Goal: Task Accomplishment & Management: Manage account settings

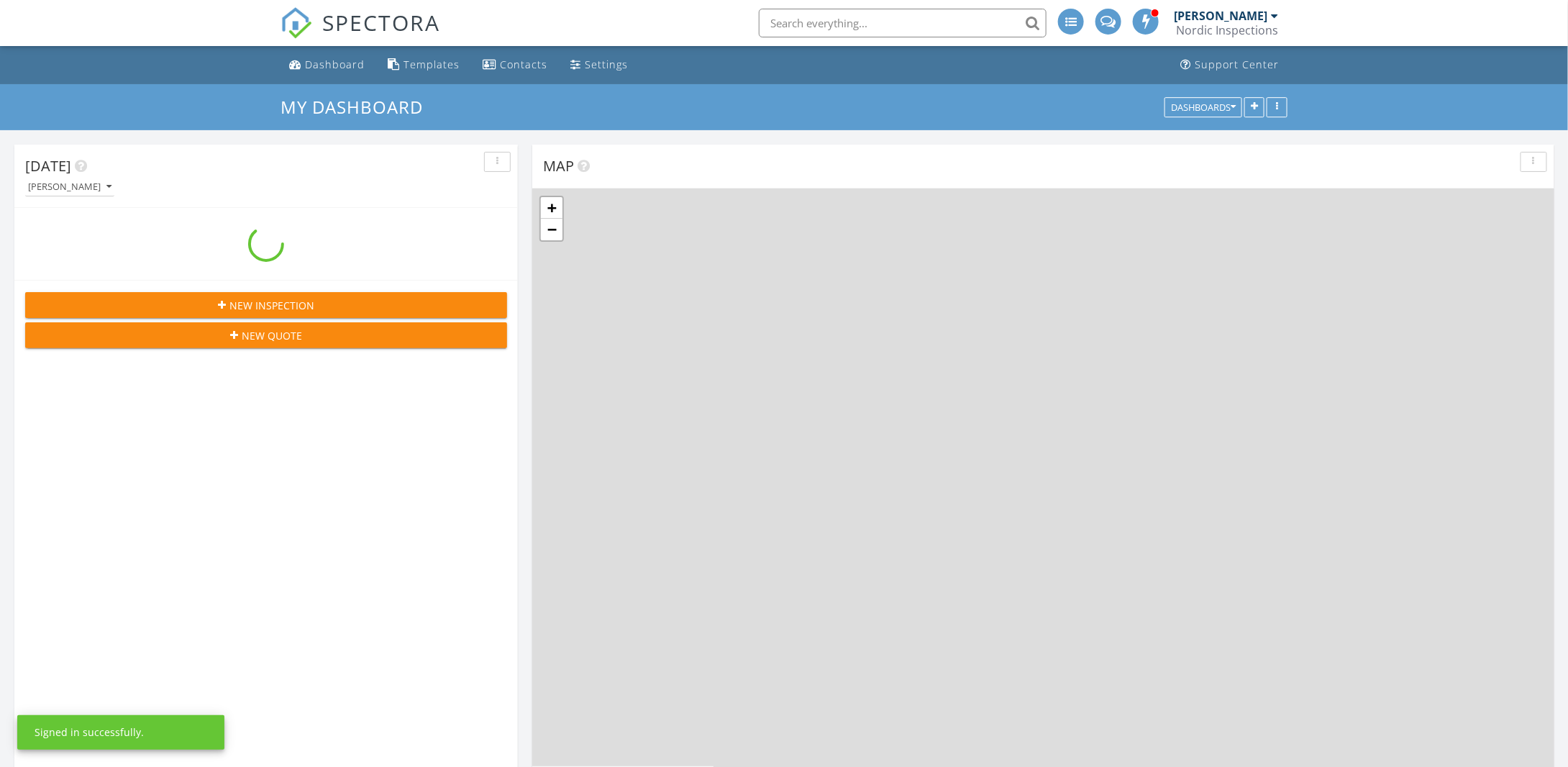
scroll to position [1764, 1591]
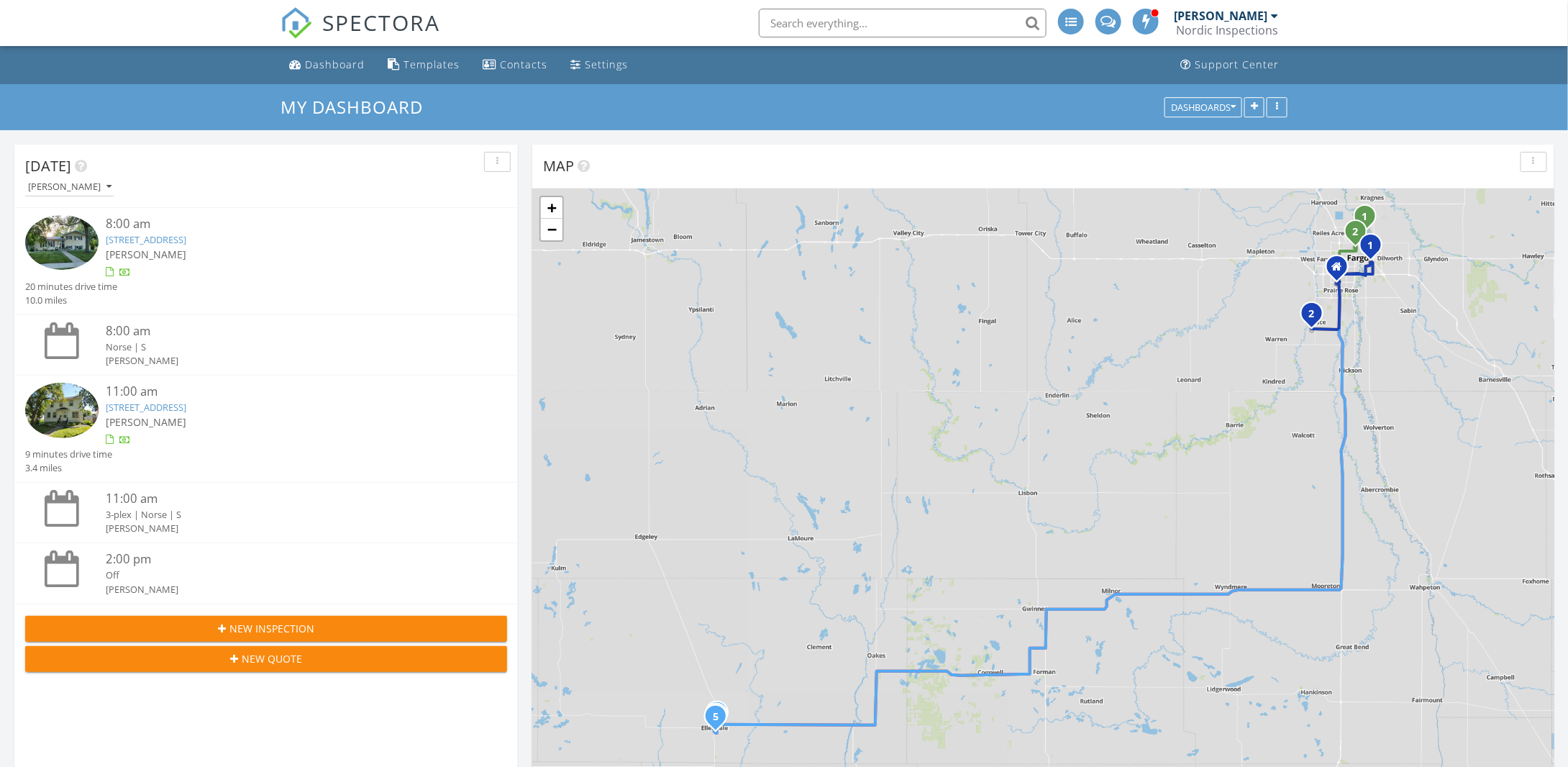
click at [53, 415] on img at bounding box center [62, 410] width 73 height 55
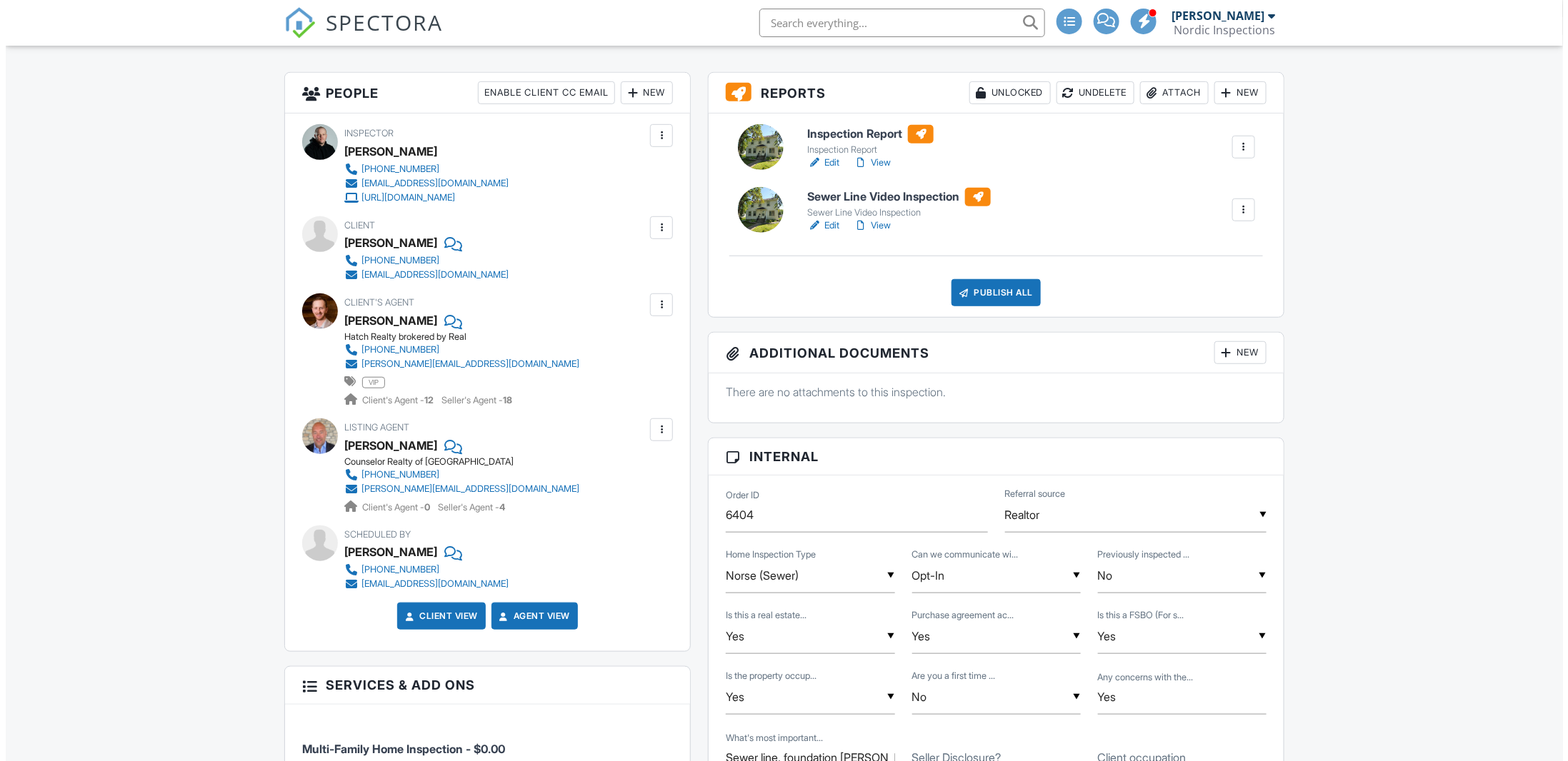
scroll to position [214, 0]
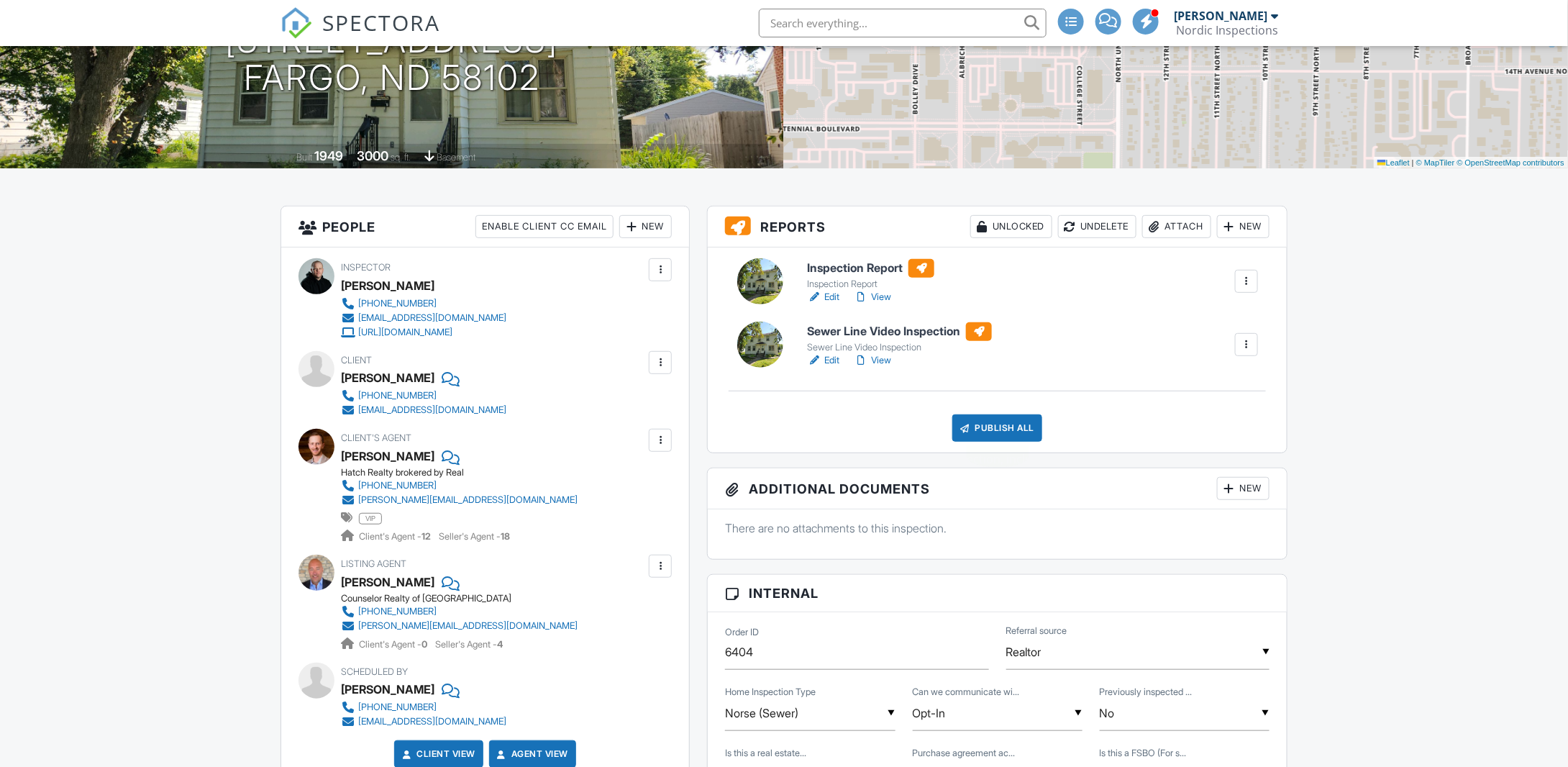
click at [1010, 424] on div "Publish All" at bounding box center [996, 428] width 90 height 27
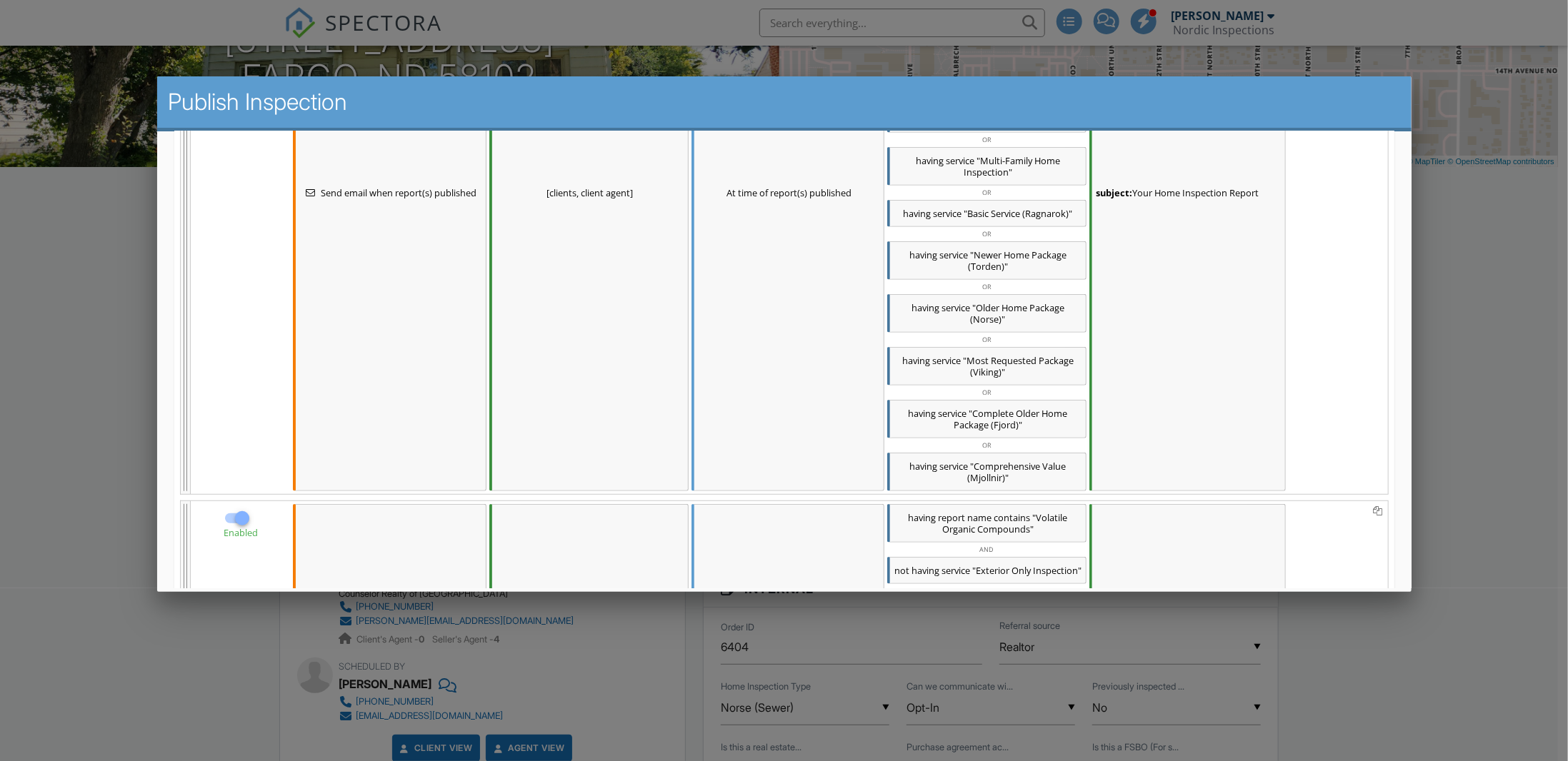
scroll to position [642, 0]
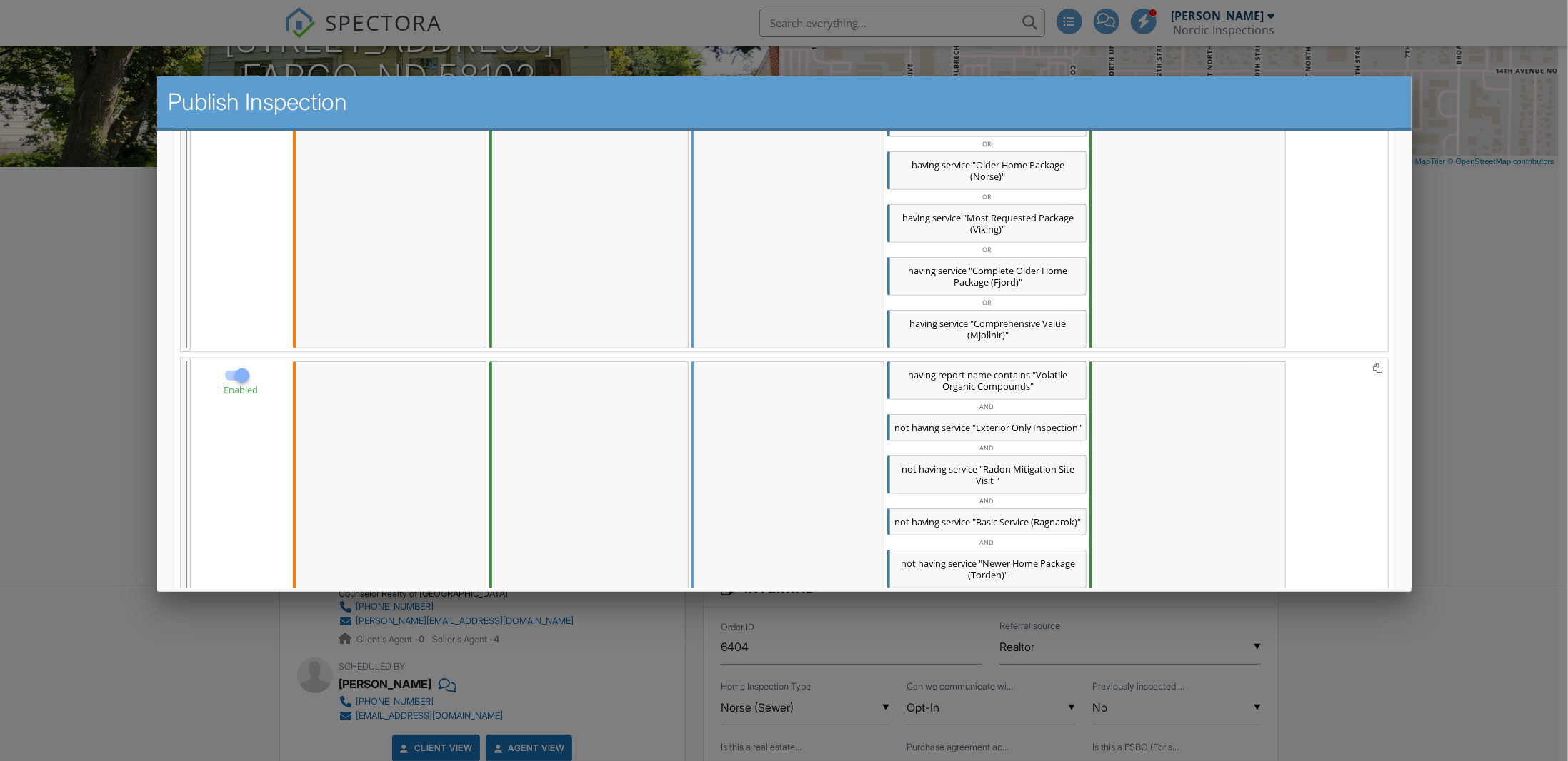
click at [240, 382] on div at bounding box center [240, 374] width 24 height 24
checkbox input "false"
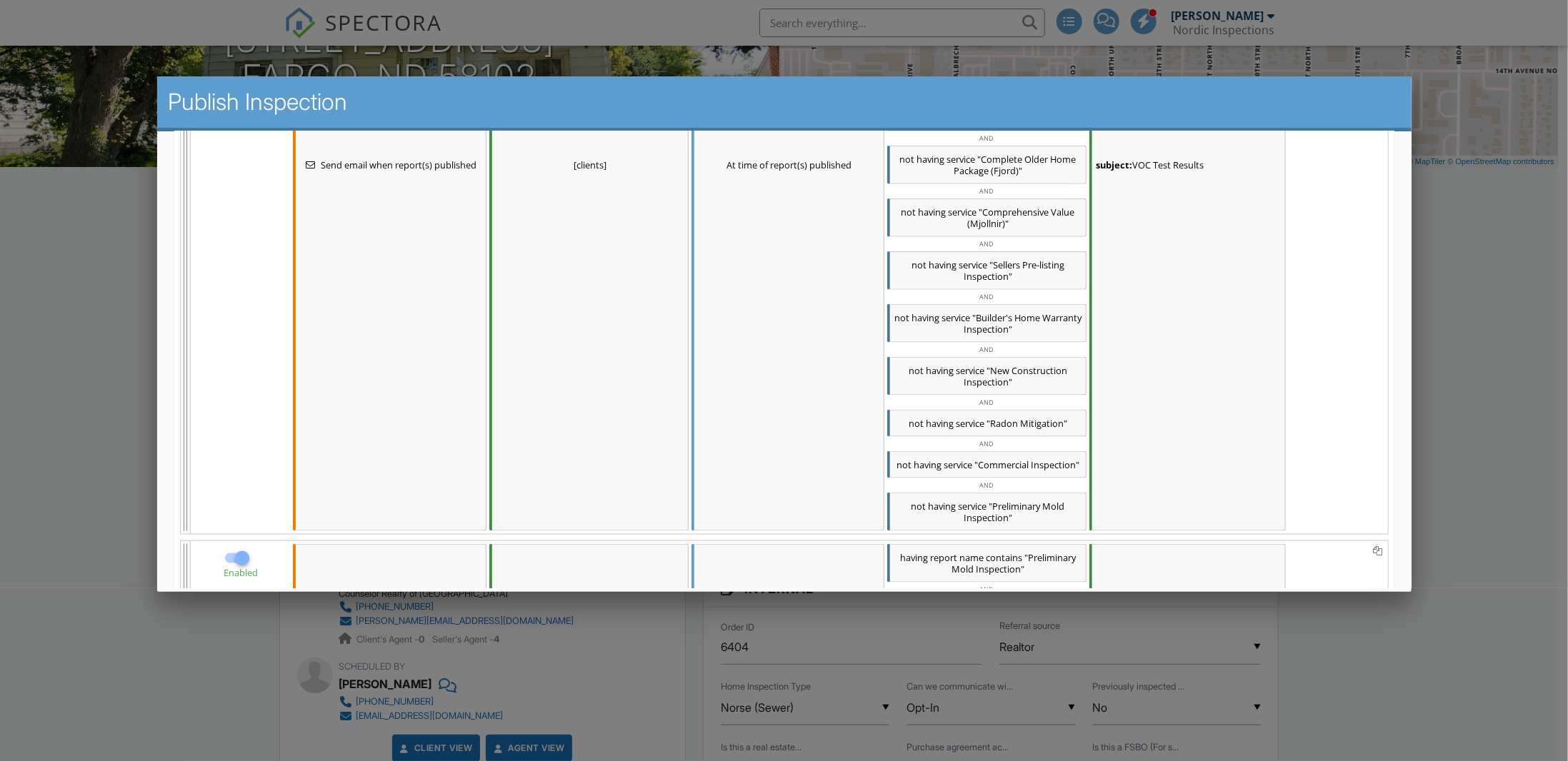
scroll to position [1499, 0]
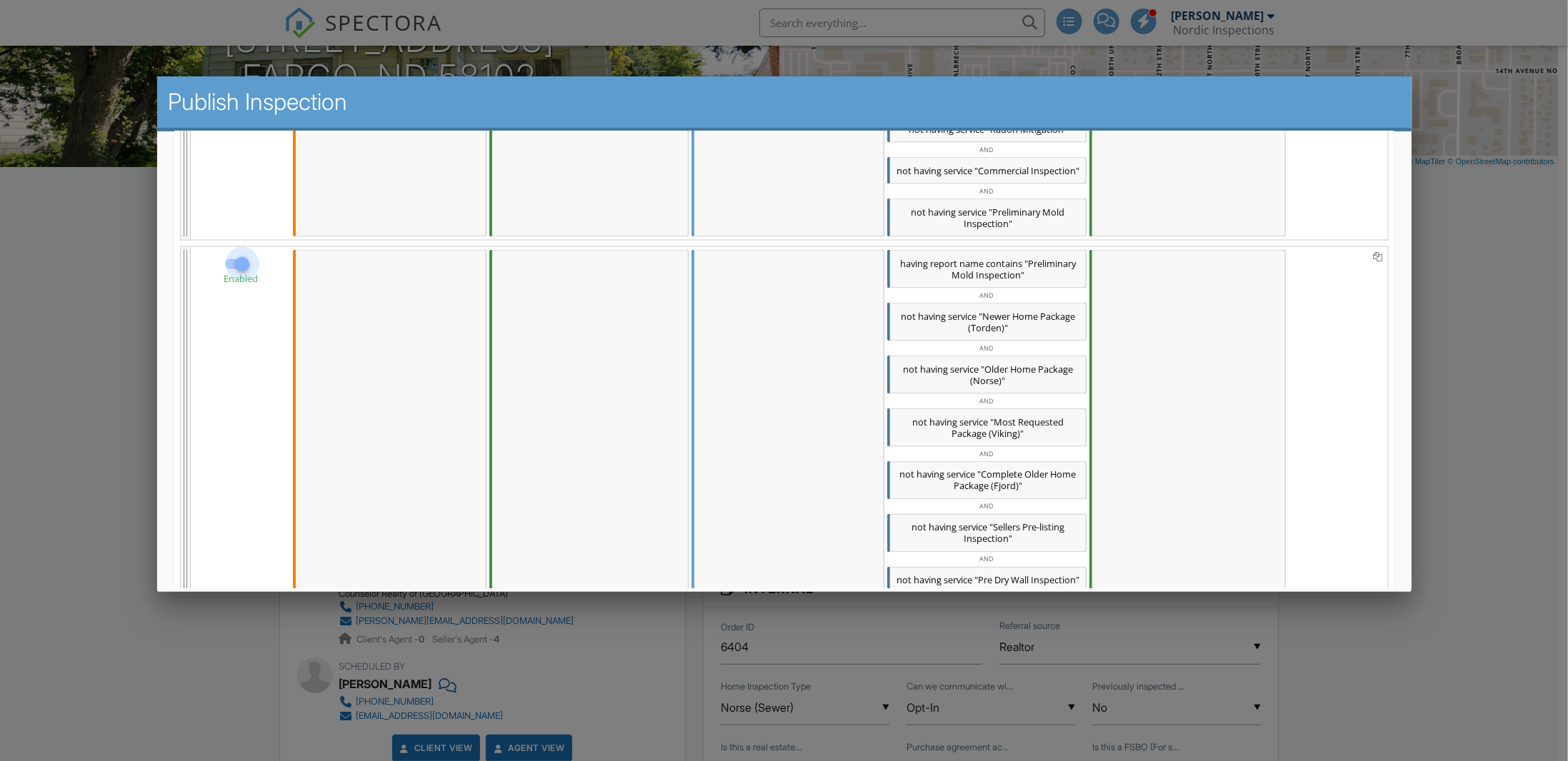
click at [238, 276] on div at bounding box center [240, 263] width 24 height 24
checkbox input "false"
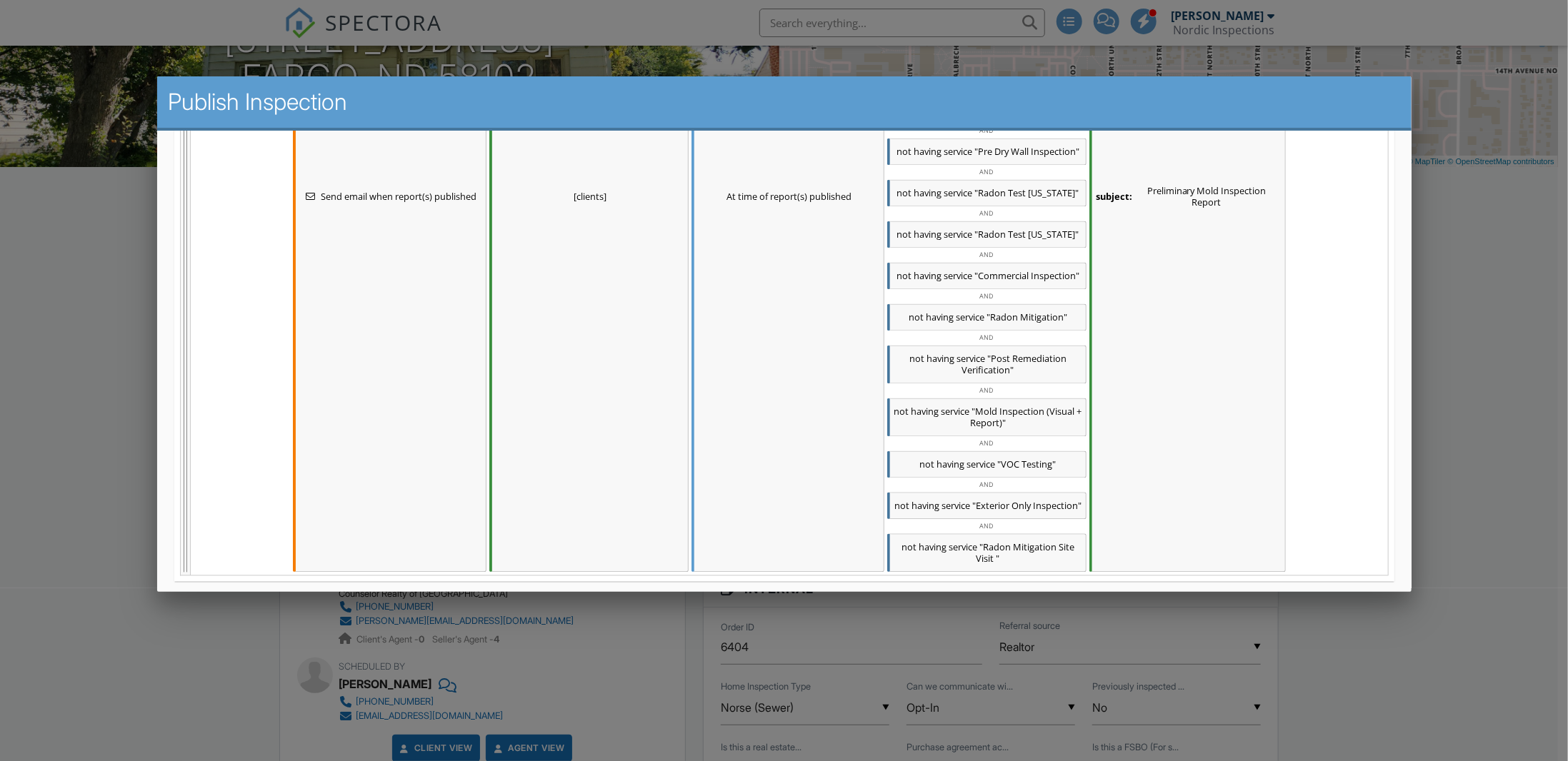
scroll to position [2038, 0]
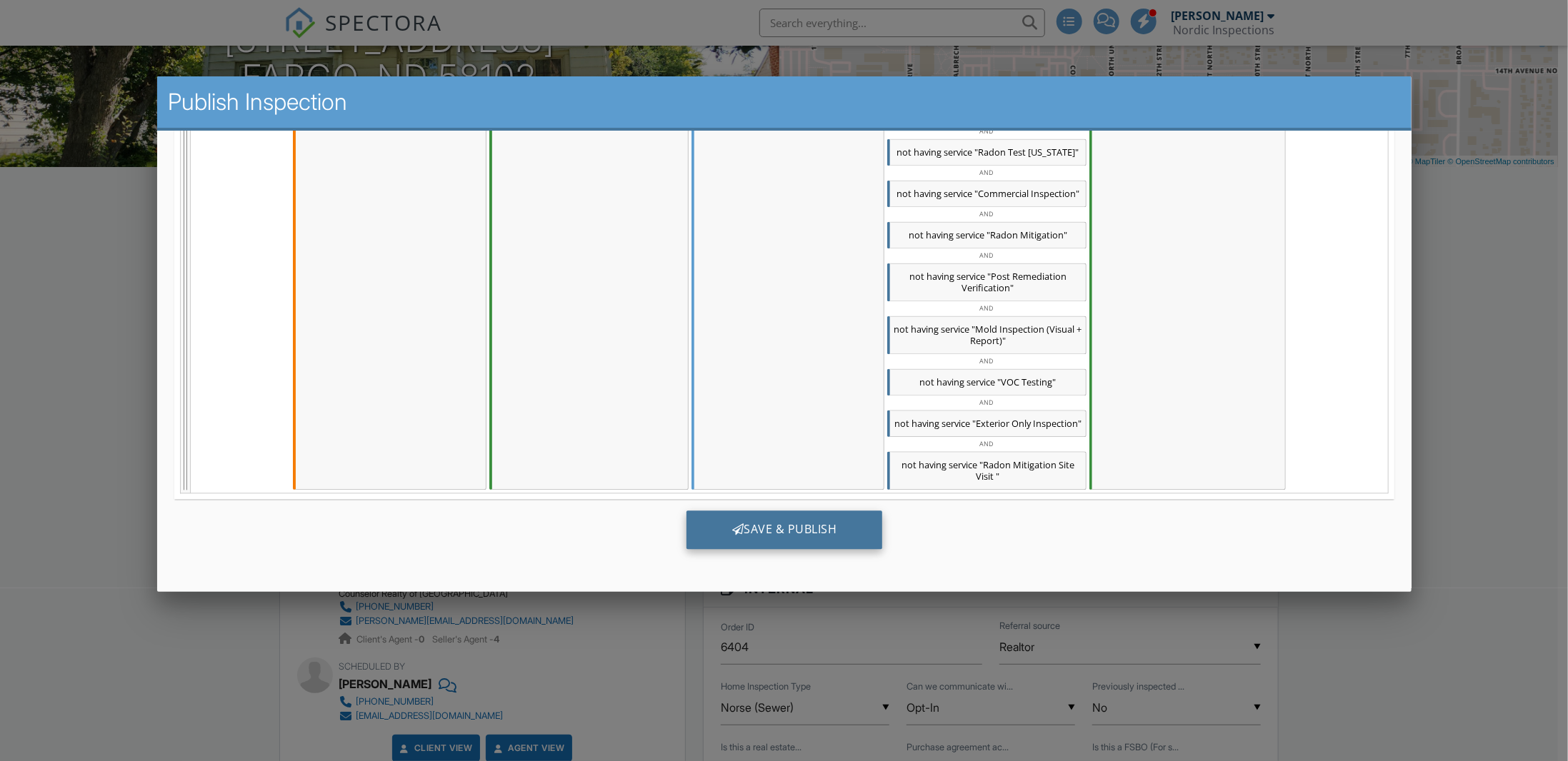
click at [809, 523] on div "Save & Publish" at bounding box center [784, 529] width 196 height 38
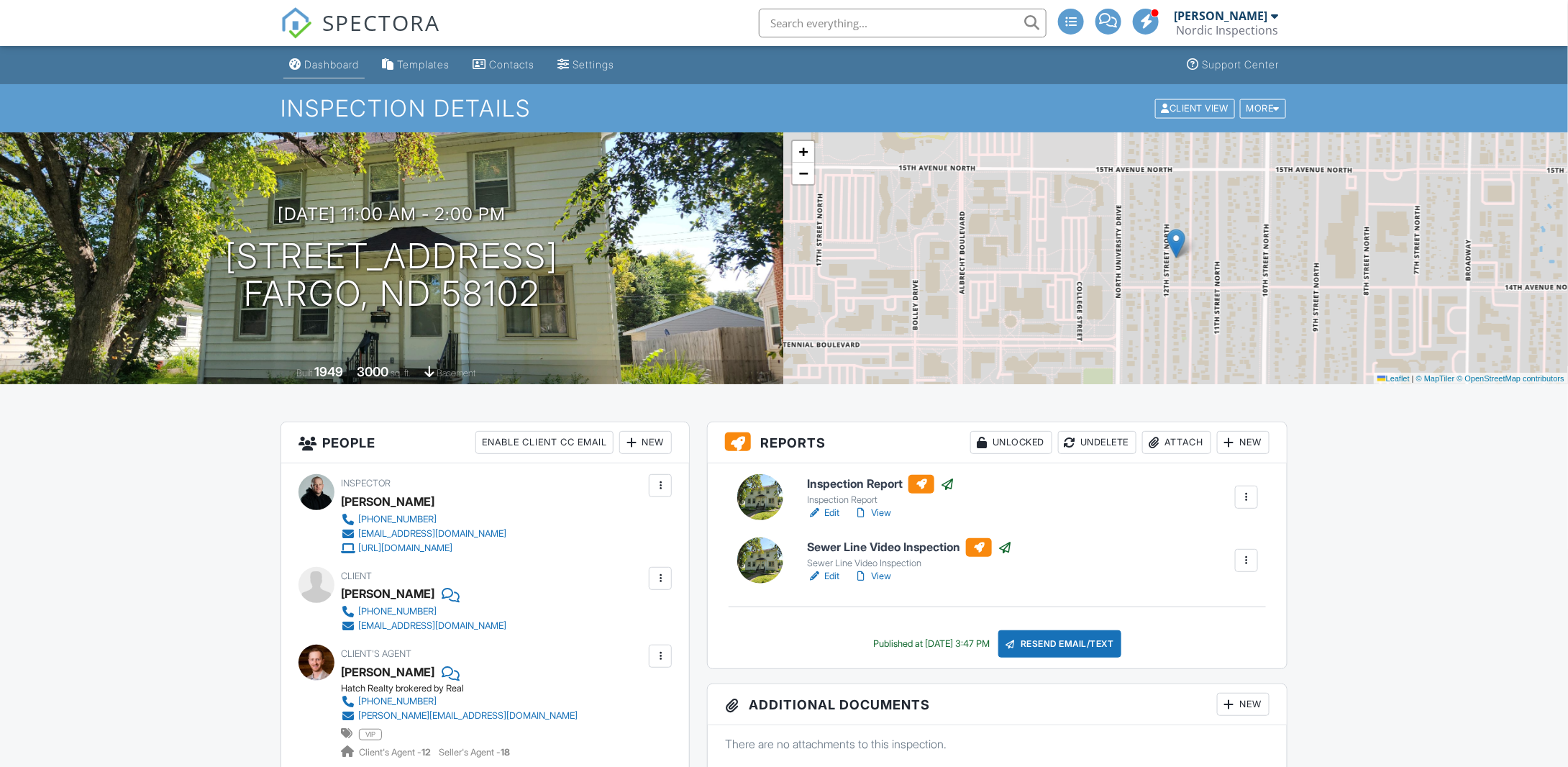
click at [302, 66] on link "Dashboard" at bounding box center [324, 66] width 81 height 27
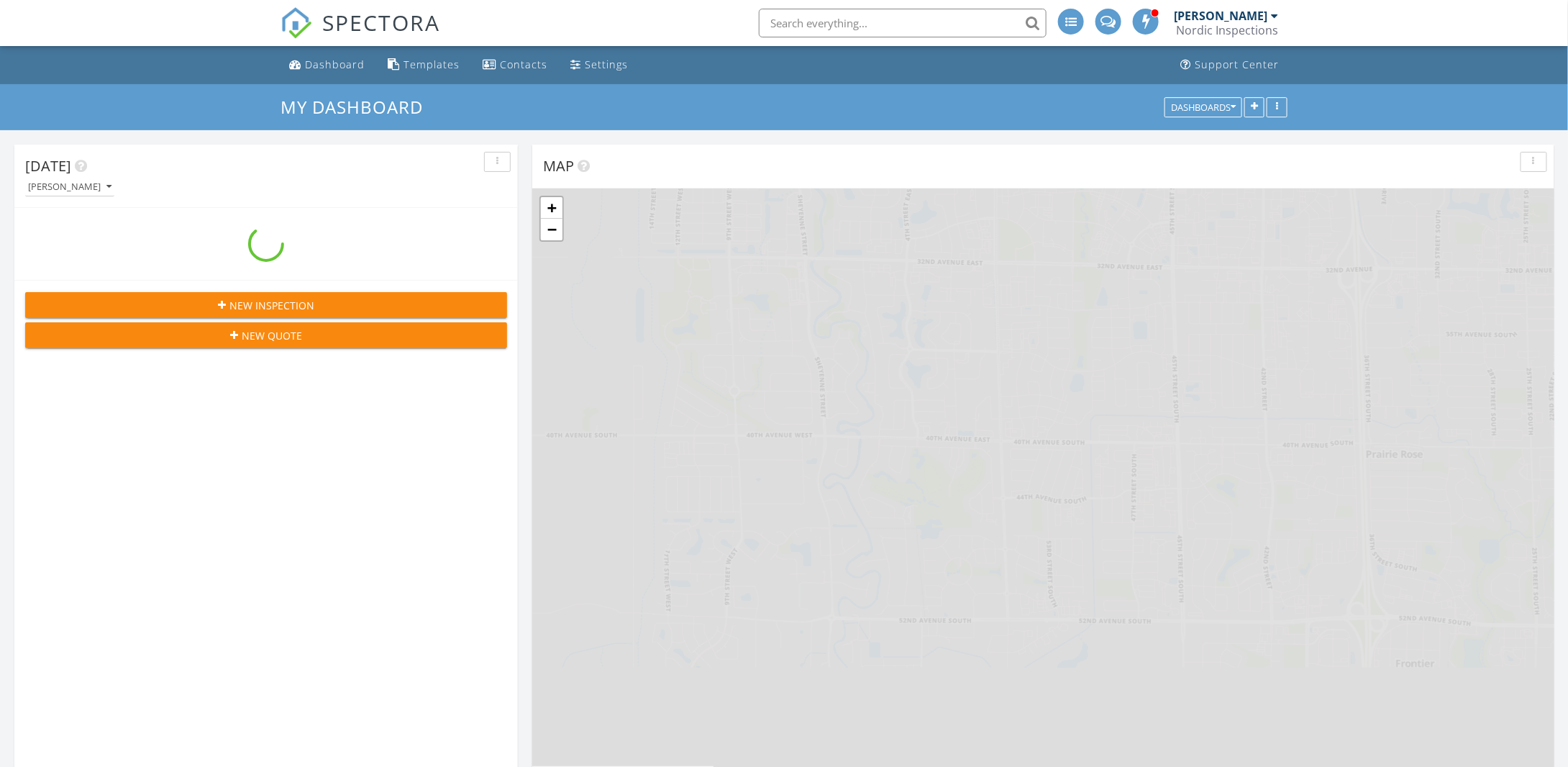
scroll to position [1764, 1591]
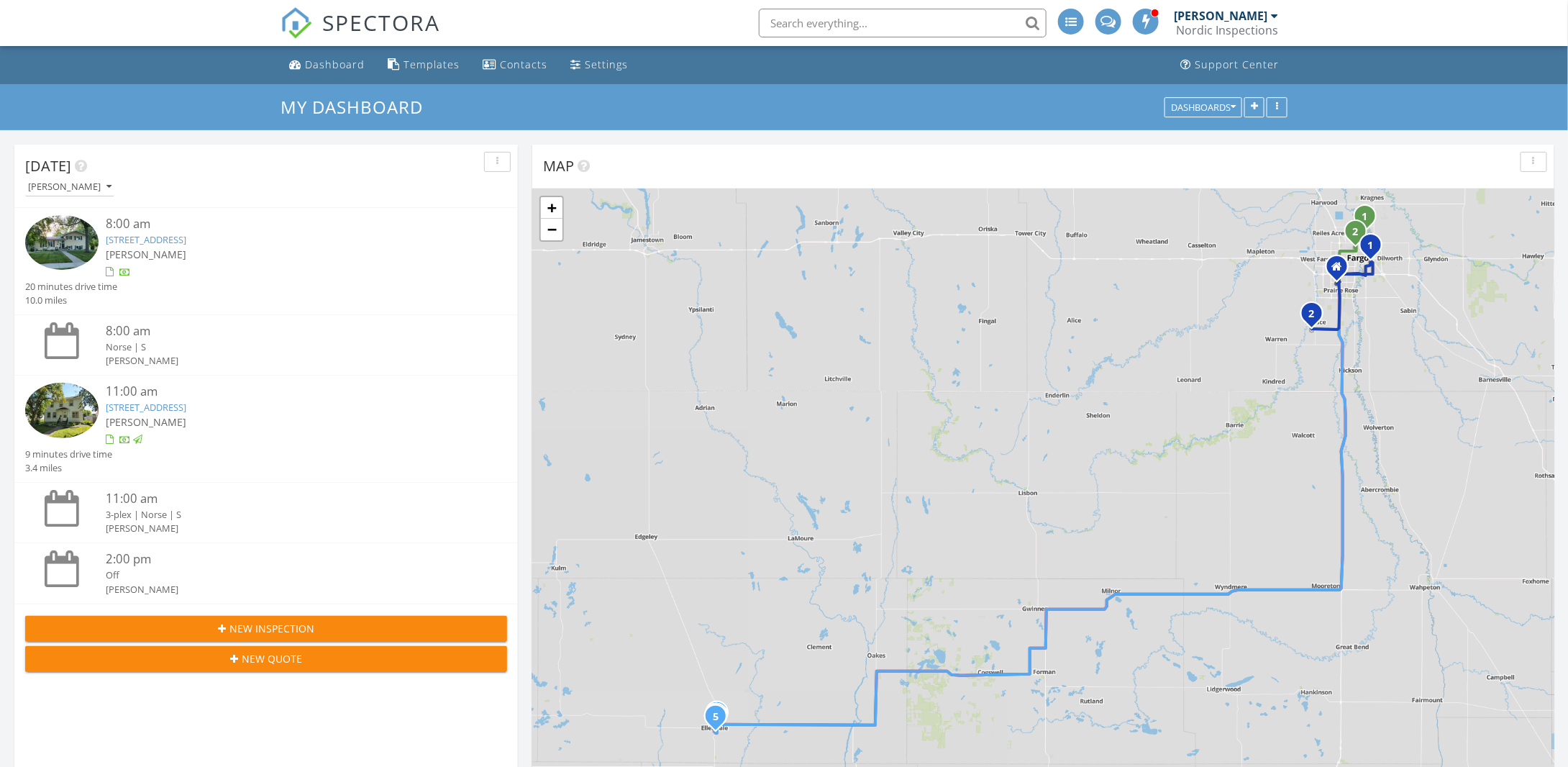
click at [58, 250] on img at bounding box center [62, 242] width 73 height 55
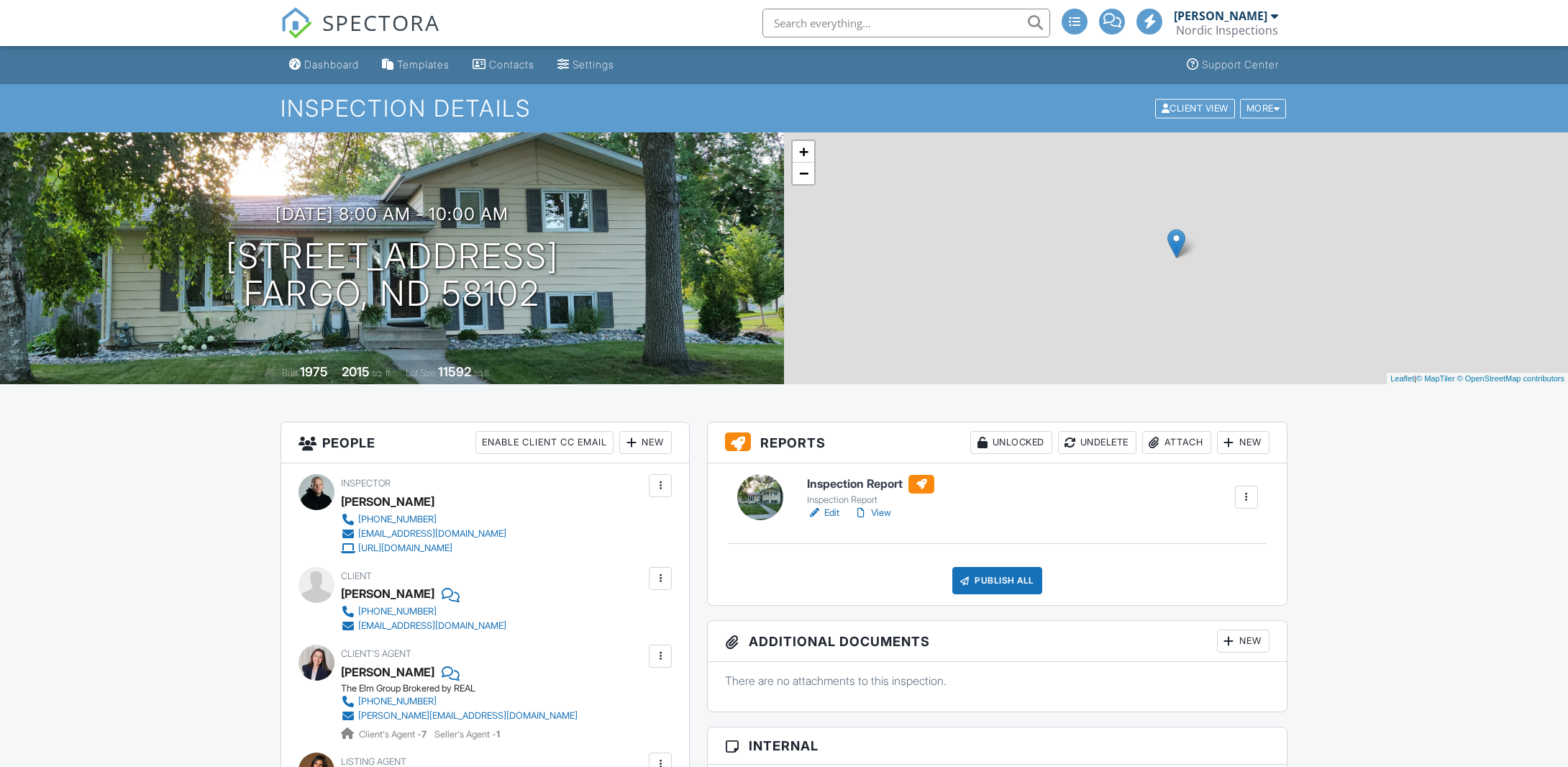
click at [880, 508] on link "View" at bounding box center [872, 512] width 38 height 14
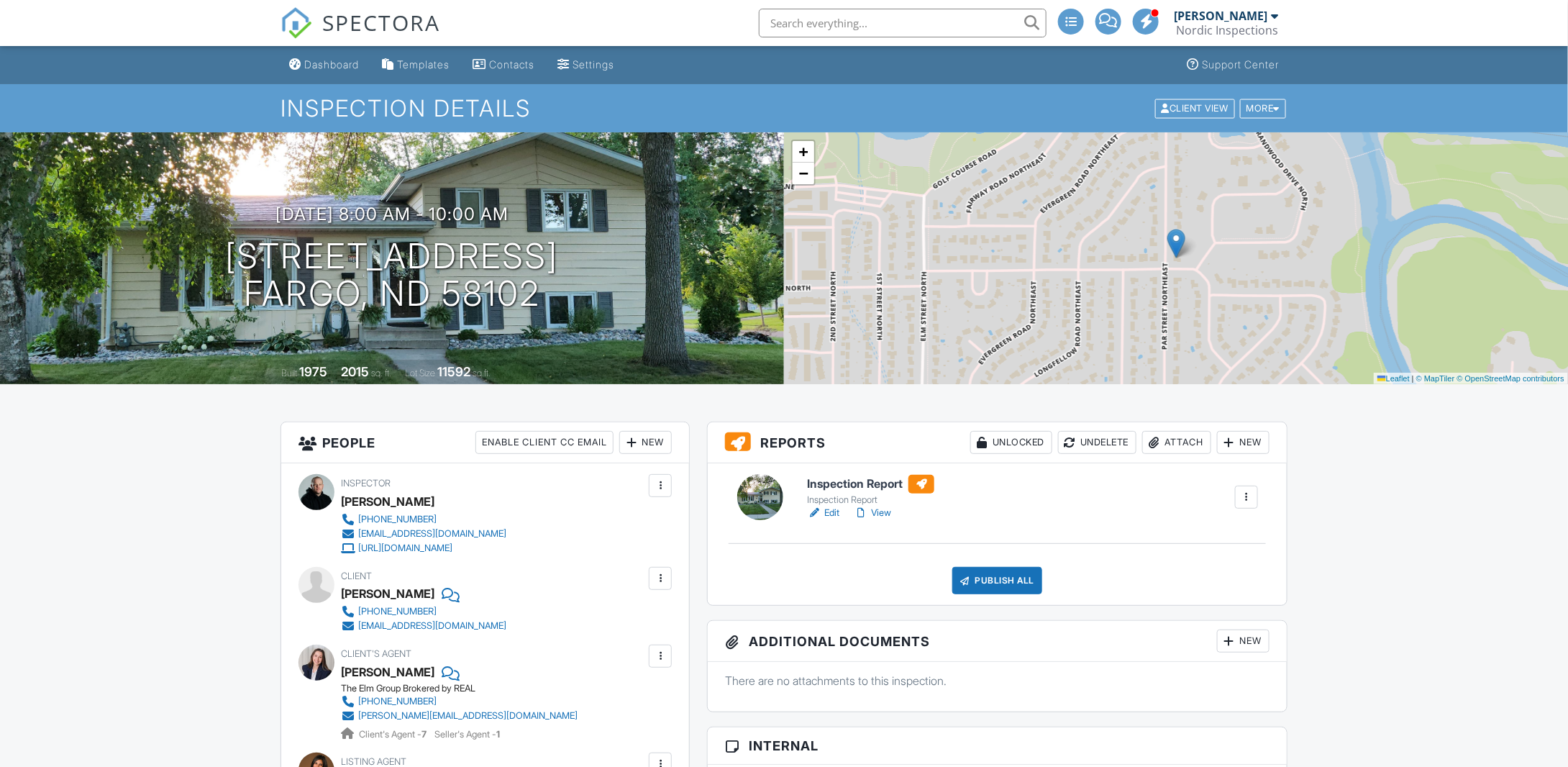
click at [867, 517] on div at bounding box center [860, 512] width 14 height 14
click at [885, 511] on link "View" at bounding box center [872, 512] width 38 height 14
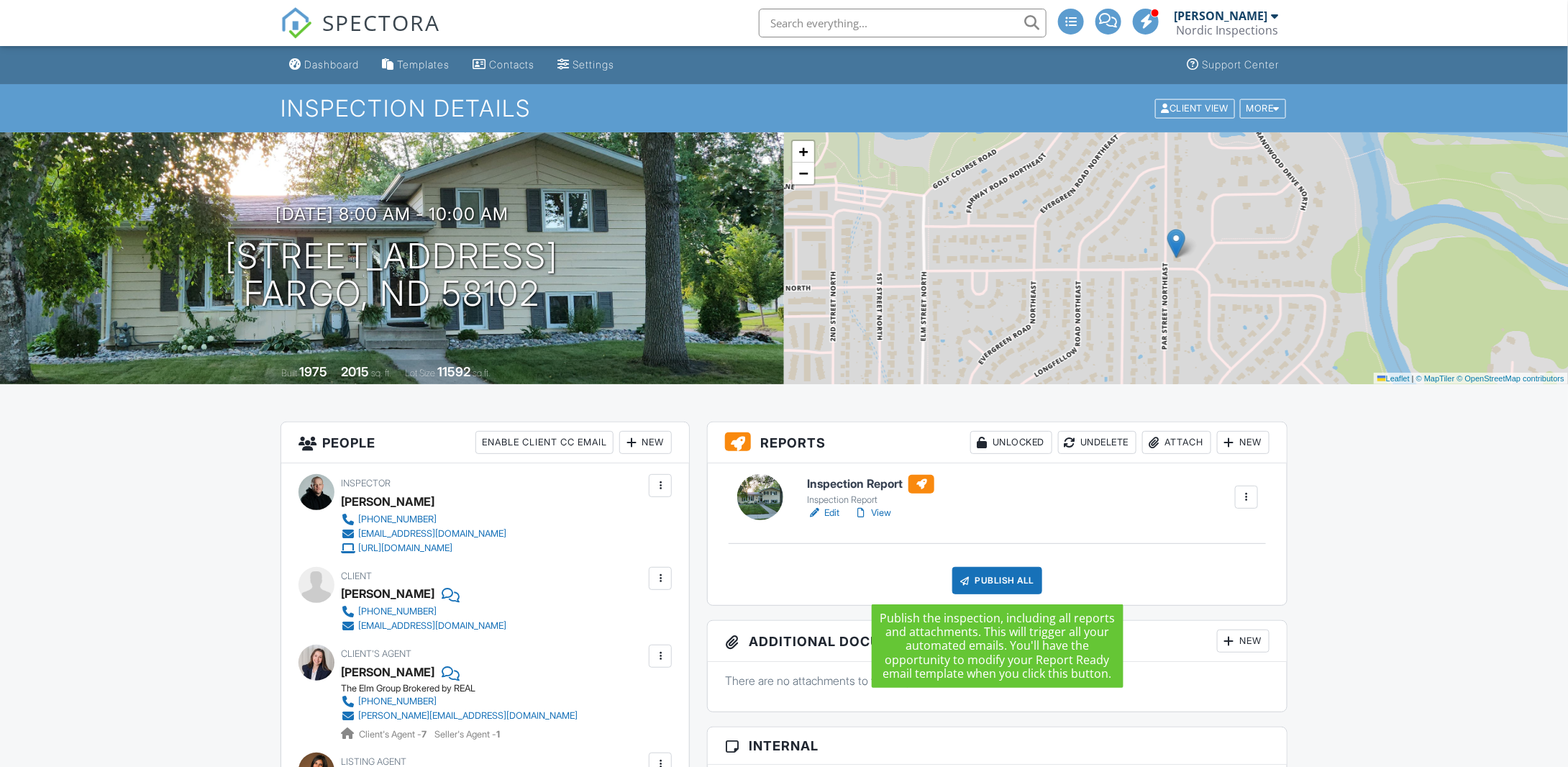
click at [1009, 582] on div "Publish All" at bounding box center [996, 581] width 90 height 27
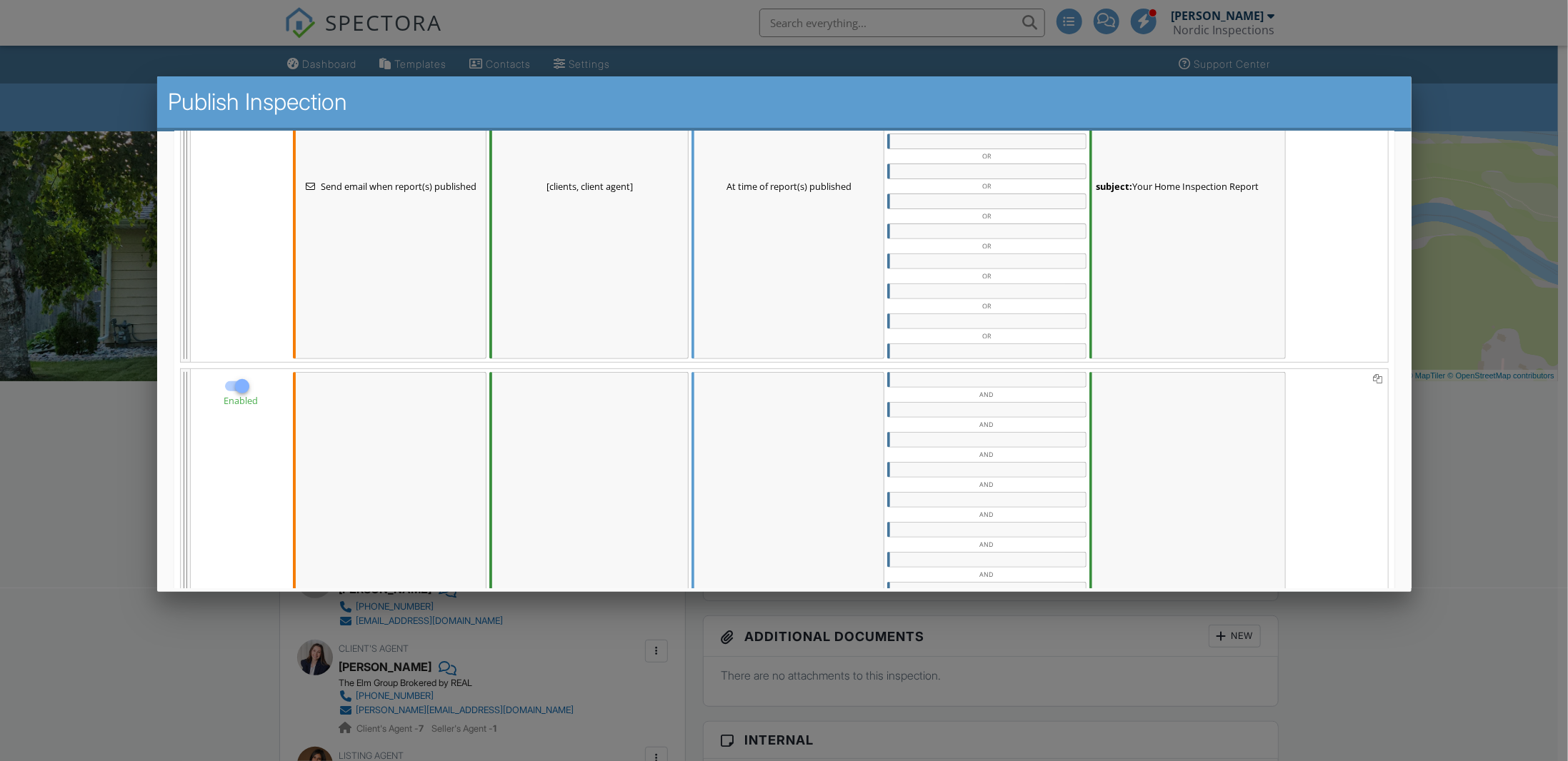
scroll to position [357, 0]
click at [246, 369] on div at bounding box center [240, 381] width 24 height 24
checkbox input "false"
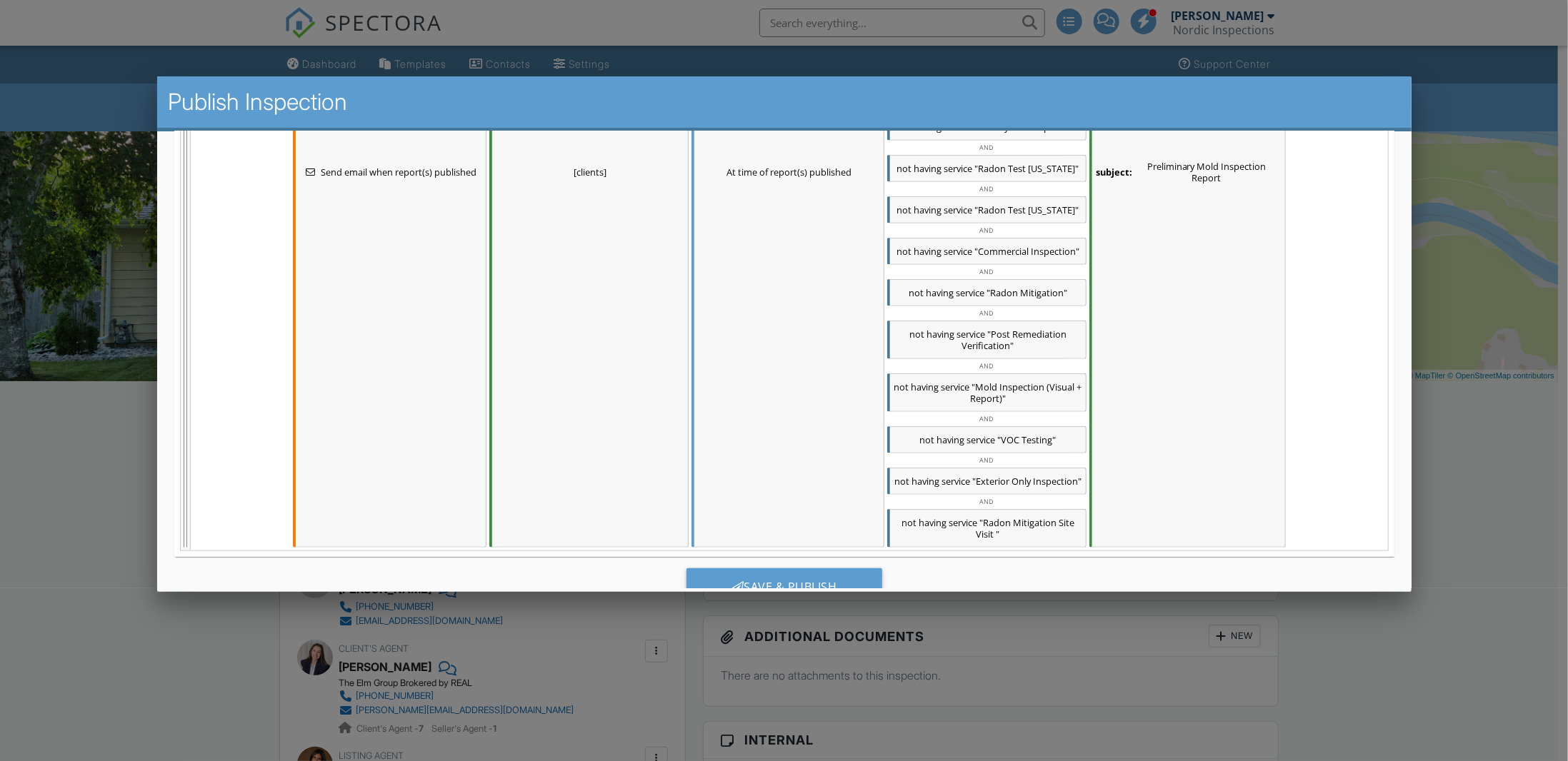
scroll to position [989, 0]
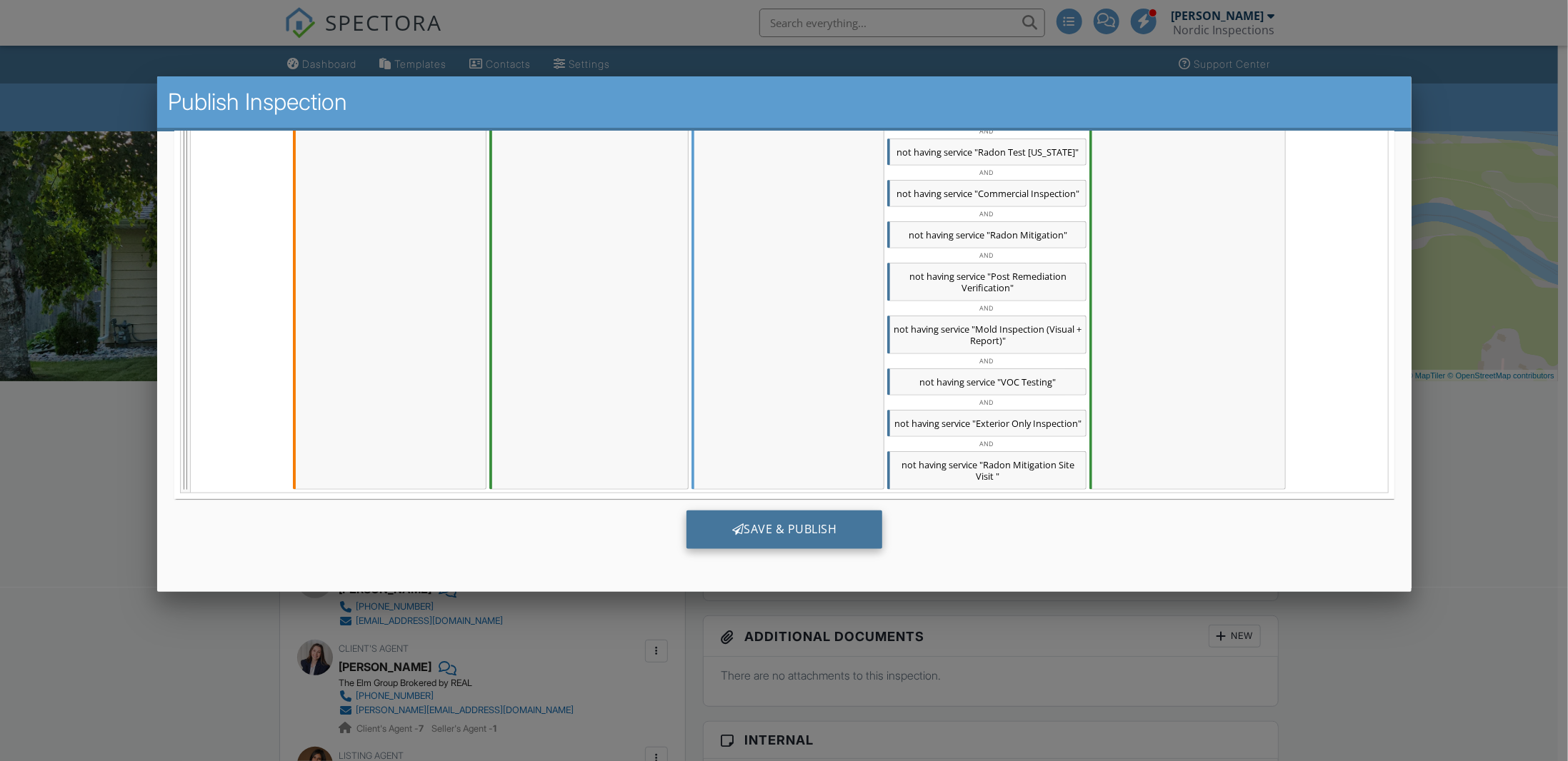
click at [740, 518] on div "Save & Publish" at bounding box center [784, 529] width 196 height 38
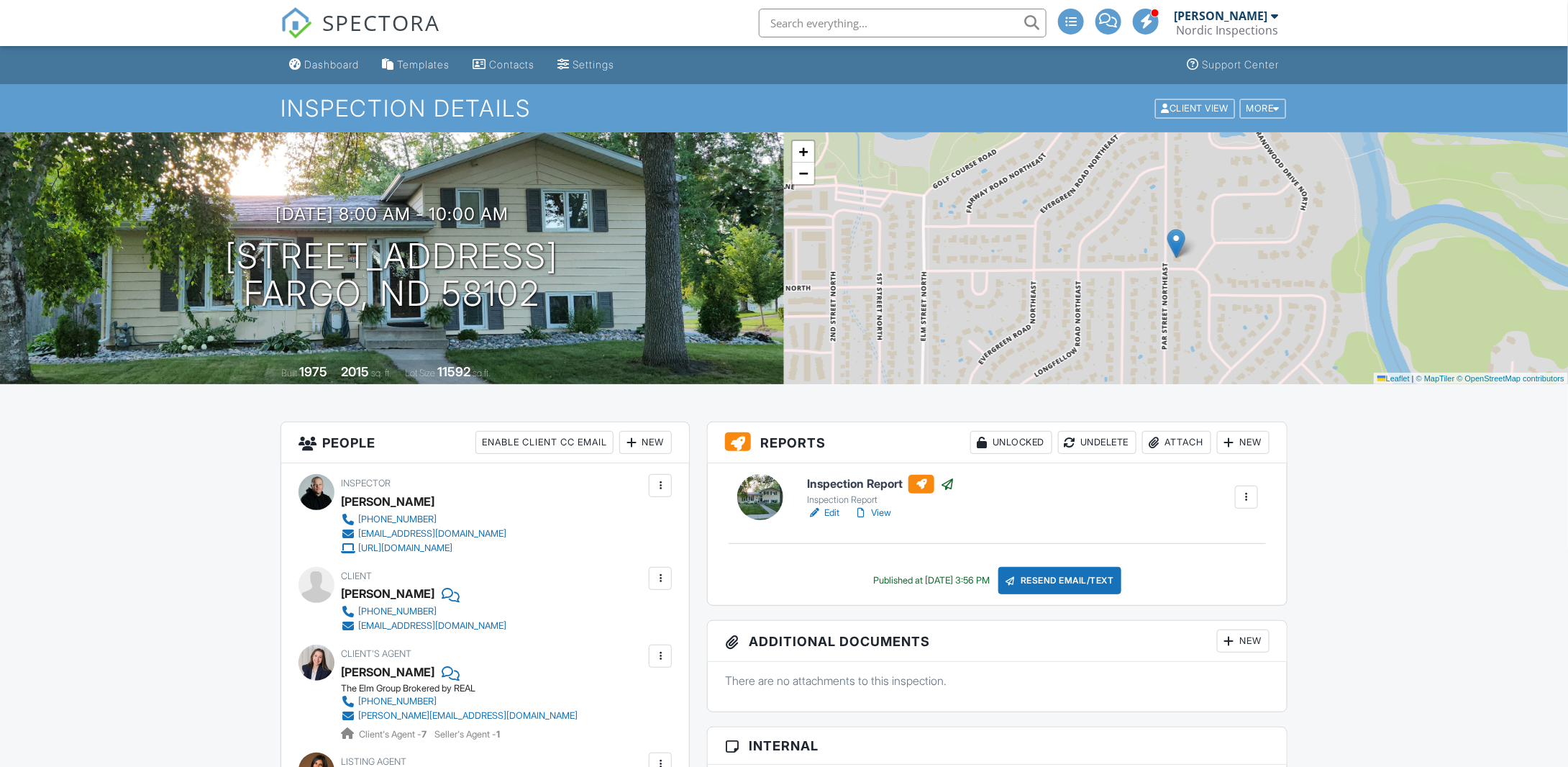
click at [878, 507] on link "View" at bounding box center [872, 512] width 38 height 14
